Goal: Task Accomplishment & Management: Use online tool/utility

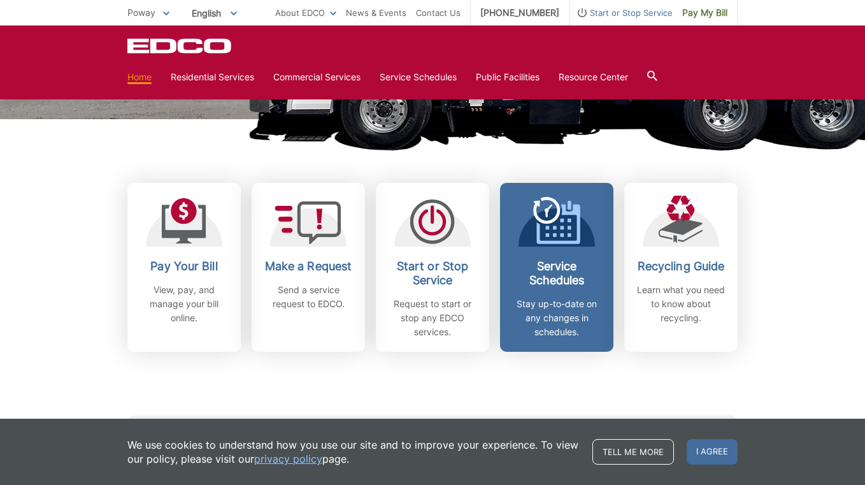
scroll to position [294, 0]
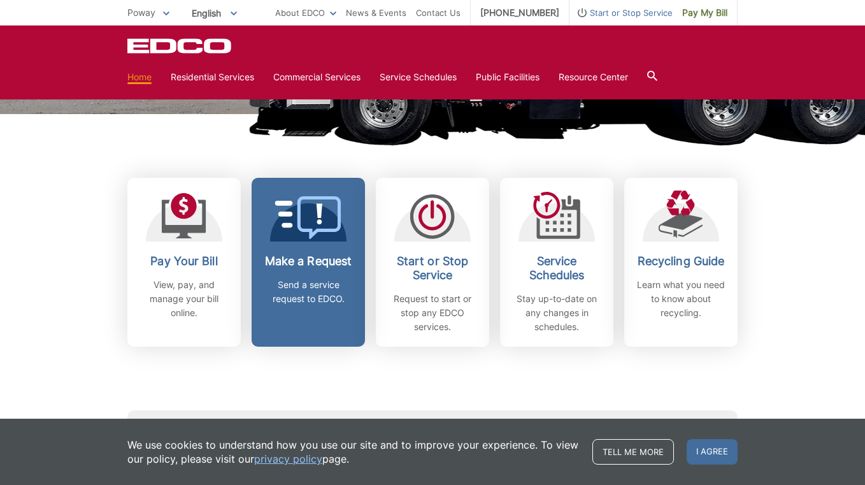
click at [304, 272] on div "Make a Request Send a service request to EDCO." at bounding box center [308, 280] width 94 height 52
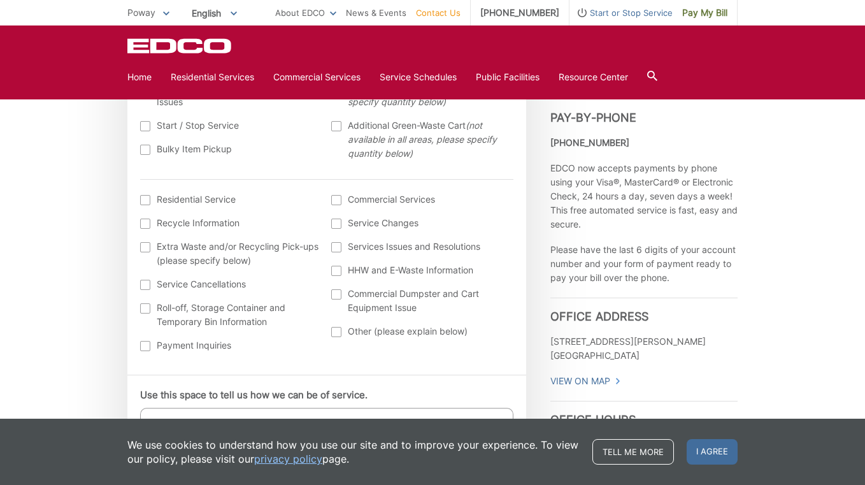
scroll to position [452, 0]
click at [145, 248] on div at bounding box center [145, 248] width 10 height 10
click at [0, 0] on input "Extra Waste and/or Recycling Pick-ups (please specify below)" at bounding box center [0, 0] width 0 height 0
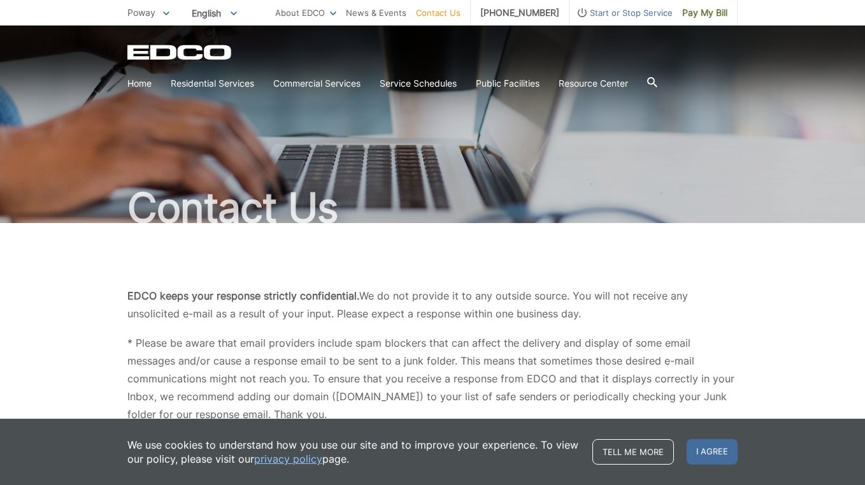
scroll to position [30, 0]
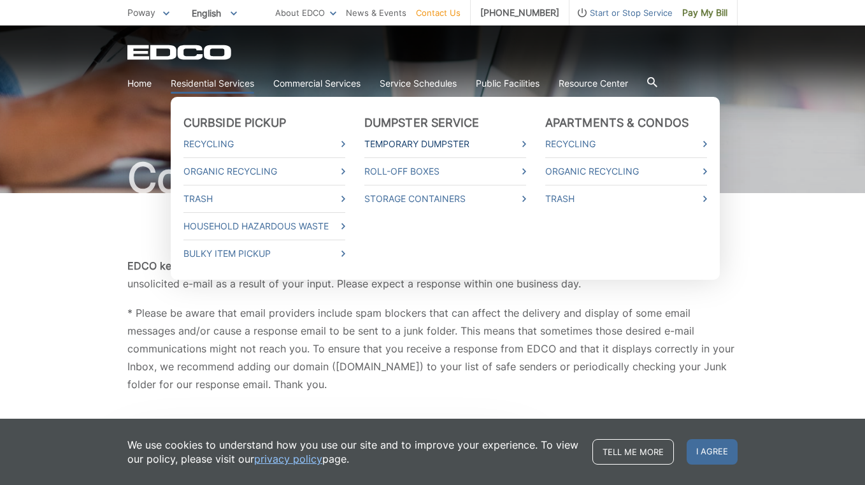
click at [418, 143] on link "Temporary Dumpster" at bounding box center [445, 144] width 162 height 14
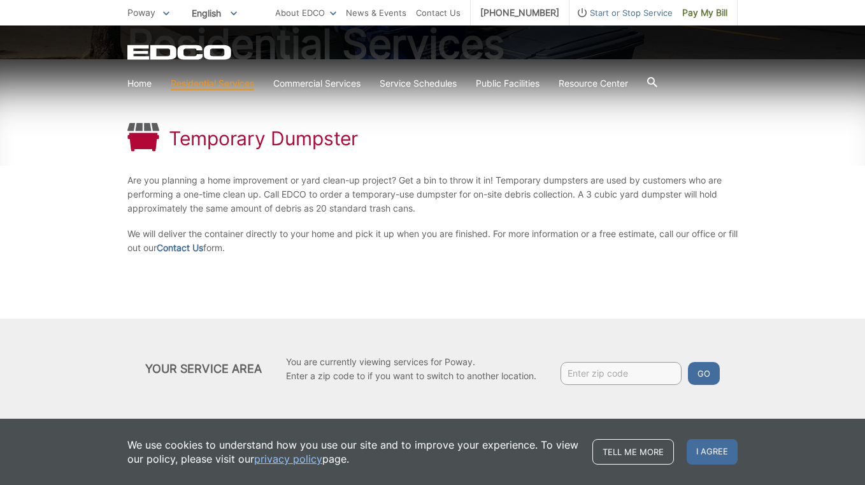
scroll to position [164, 0]
click at [203, 250] on link "Contact Us" at bounding box center [180, 248] width 46 height 14
